Goal: Transaction & Acquisition: Purchase product/service

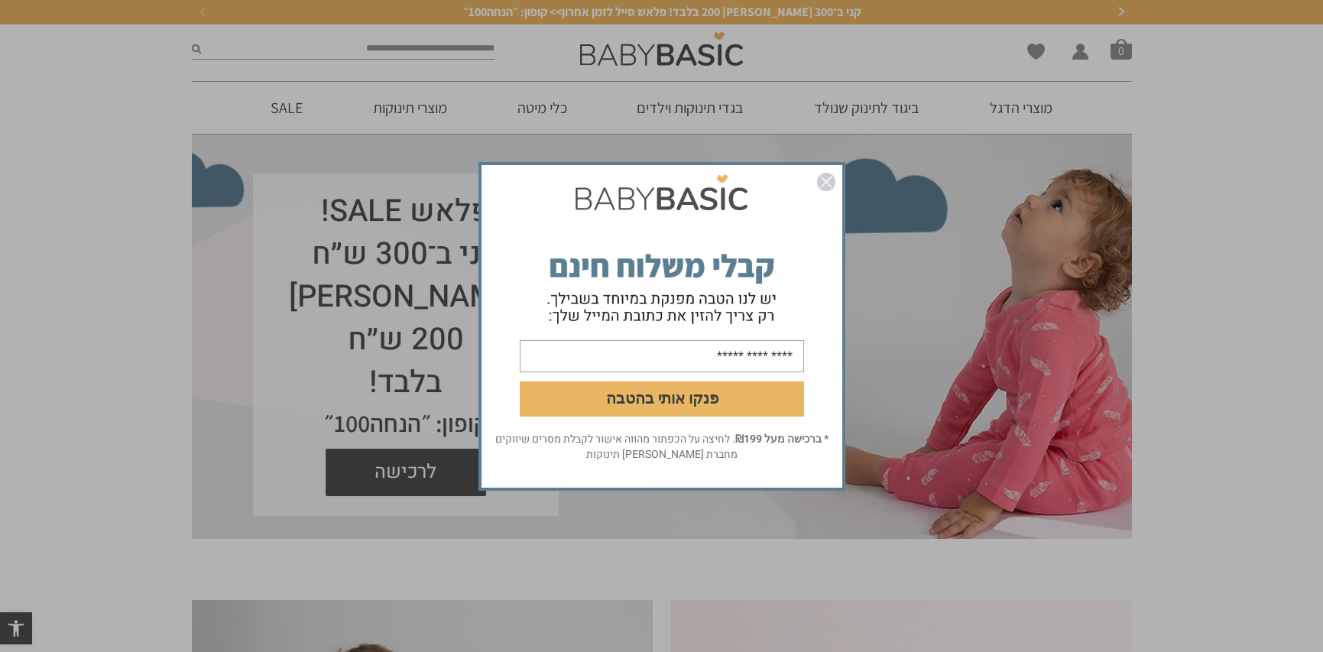
click at [825, 179] on img "סגור" at bounding box center [826, 182] width 18 height 18
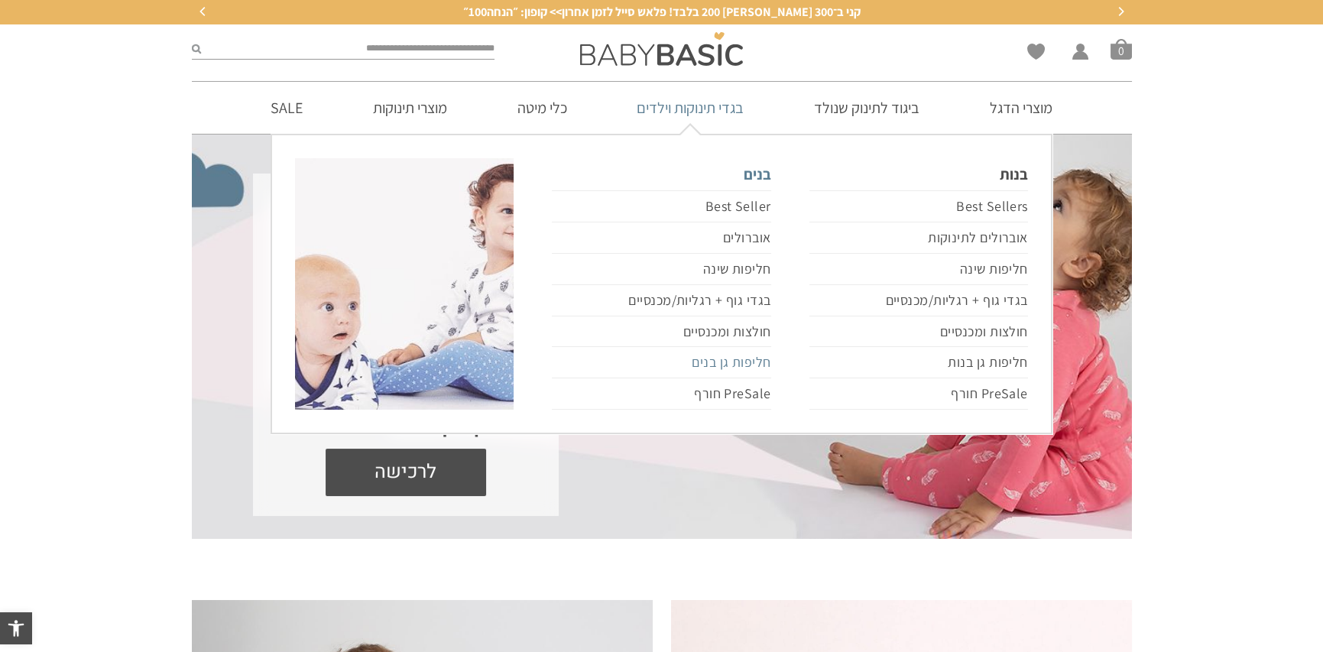
click at [734, 362] on link "חליפות גן בנים" at bounding box center [661, 362] width 219 height 31
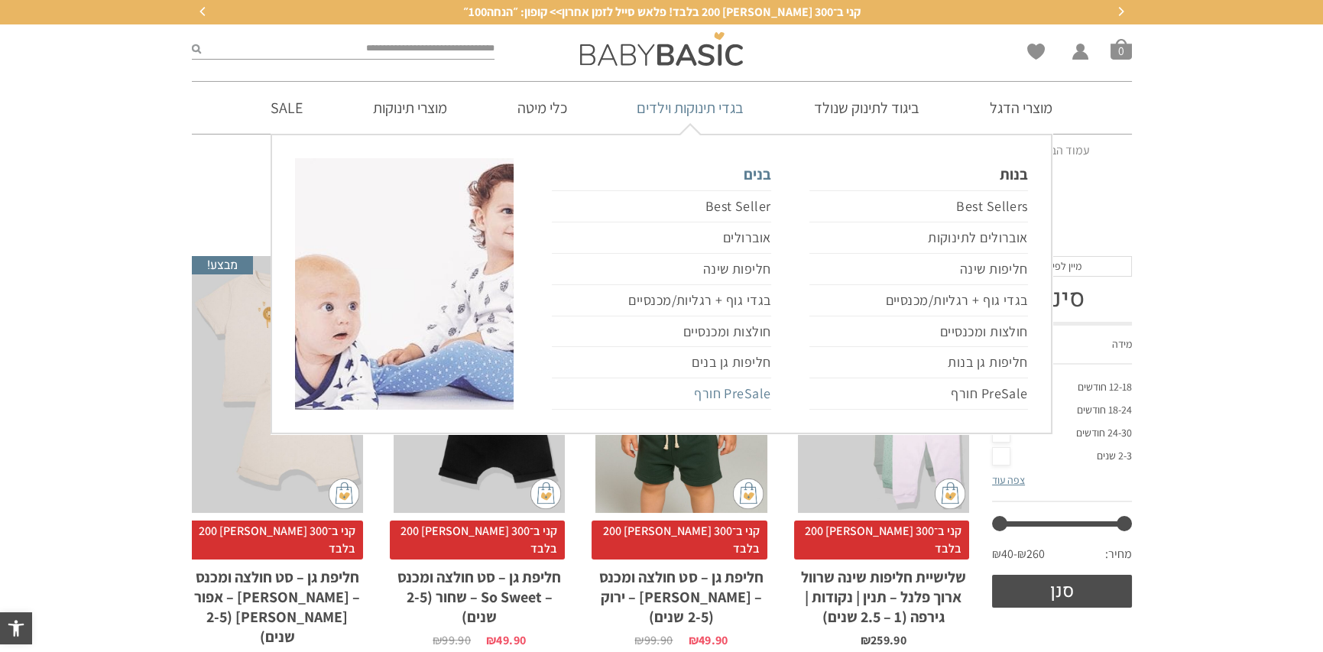
click at [720, 392] on link "PreSale חורף" at bounding box center [661, 393] width 219 height 31
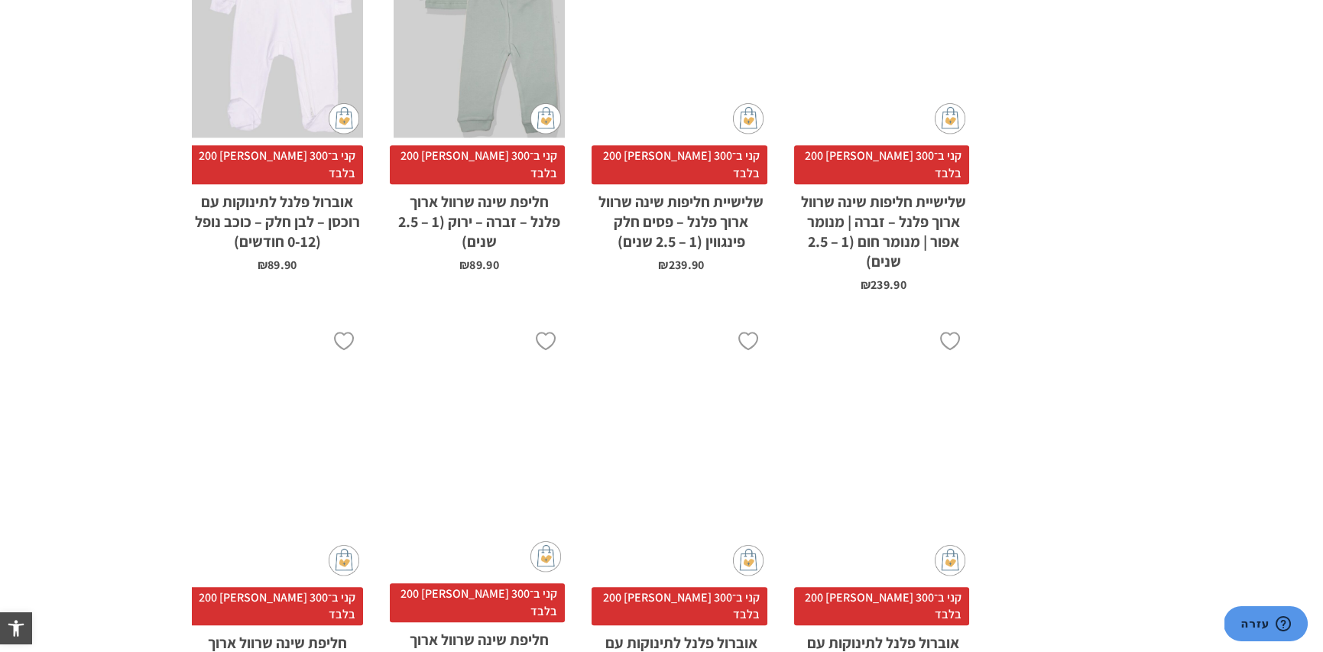
scroll to position [4194, 0]
